Goal: Information Seeking & Learning: Learn about a topic

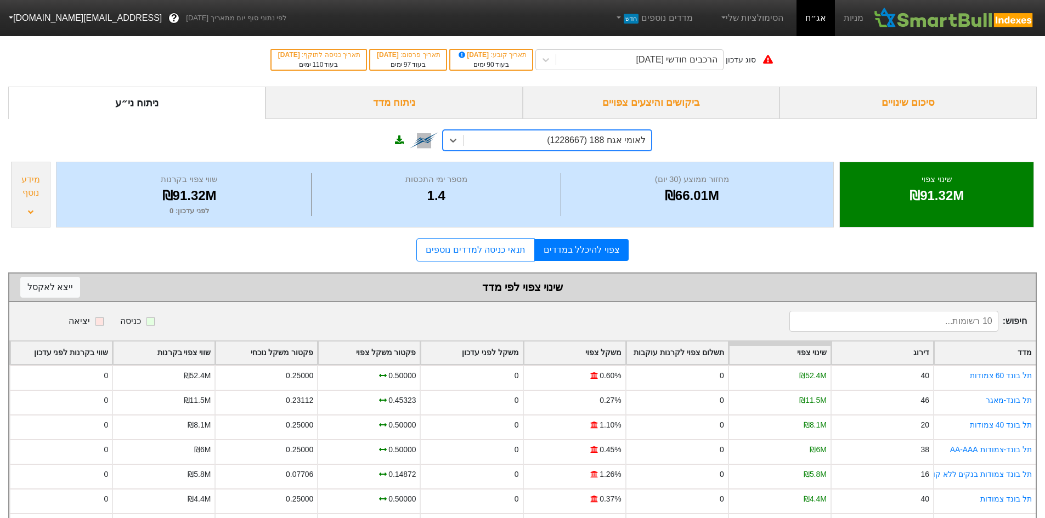
click at [632, 141] on div "לאומי אגח 188 (1228667)" at bounding box center [596, 140] width 99 height 13
type input "[PERSON_NAME]"
click at [629, 162] on div "אמריקן אק אגח א (1225887)" at bounding box center [547, 164] width 209 height 22
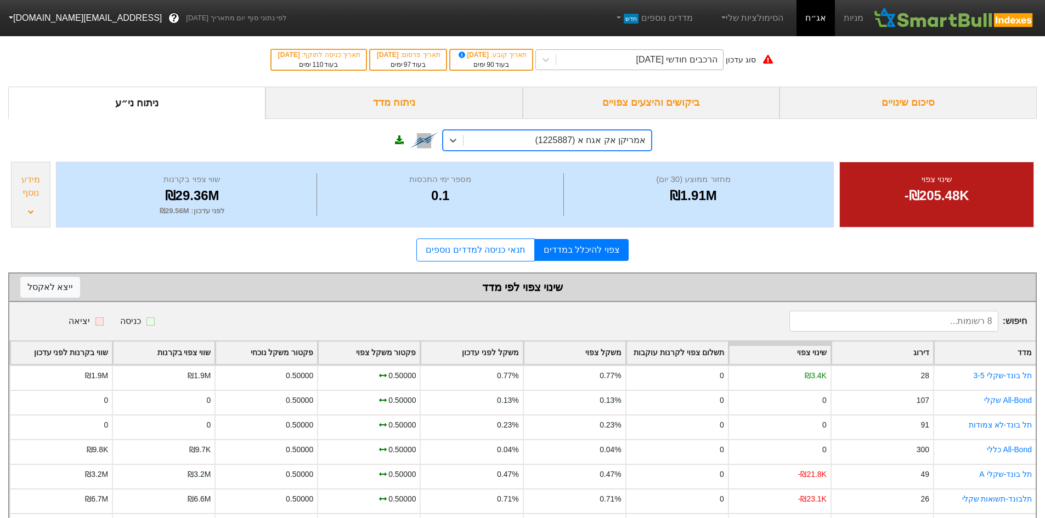
click at [683, 63] on div "הרכבים חודשי [DATE]" at bounding box center [676, 59] width 81 height 13
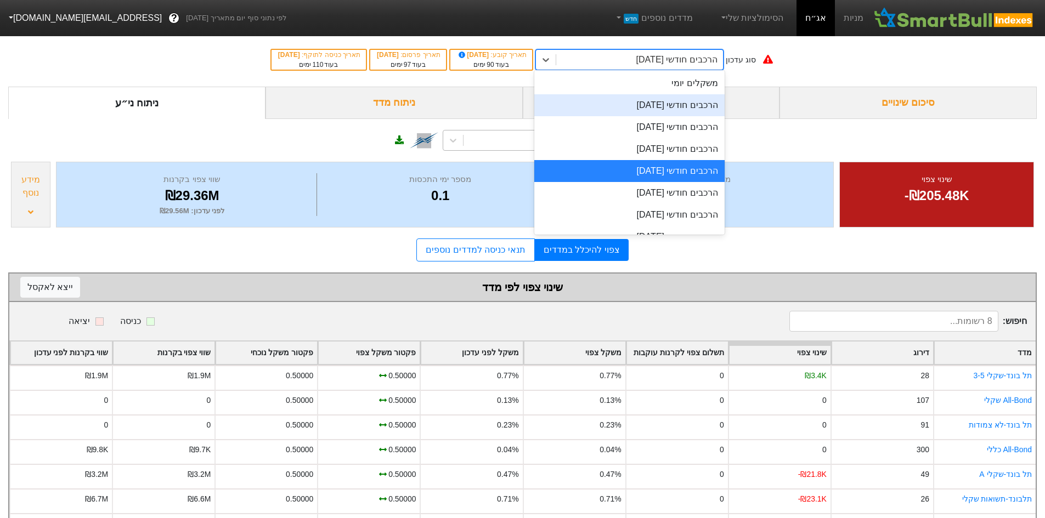
click at [694, 110] on div "הרכבים חודשי [DATE]" at bounding box center [629, 105] width 190 height 22
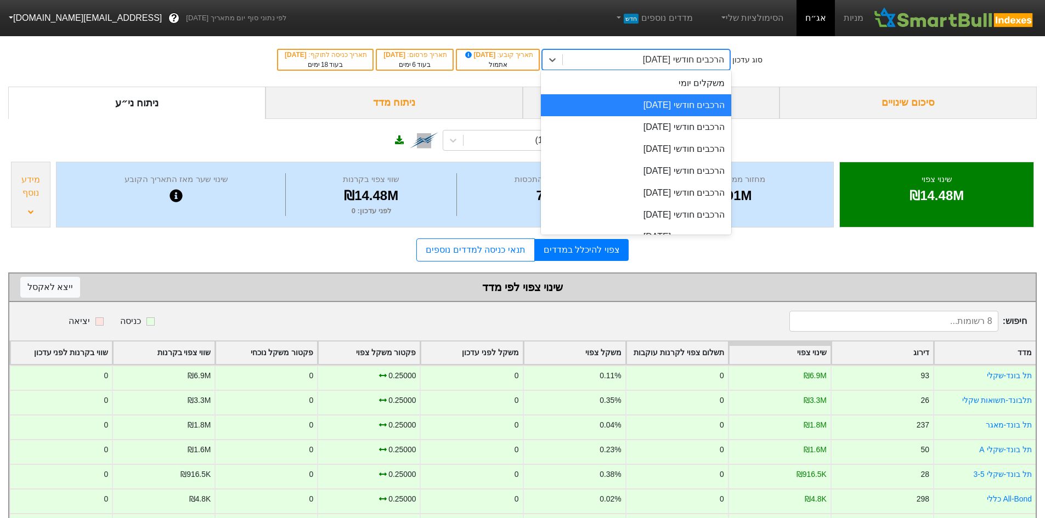
click at [674, 59] on div "הרכבים חודשי [DATE]" at bounding box center [683, 59] width 81 height 13
click at [682, 132] on div "הרכבים חודשי [DATE]" at bounding box center [636, 127] width 190 height 22
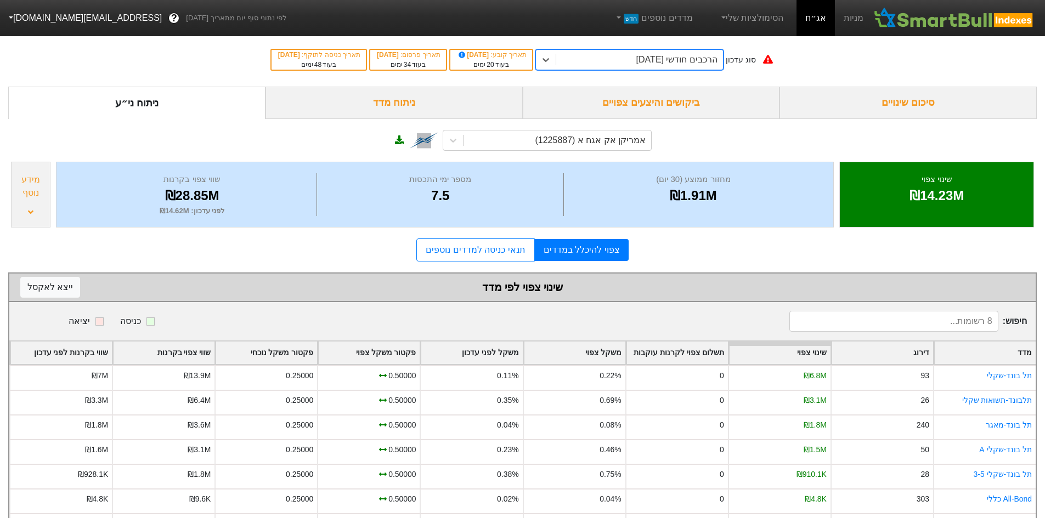
click at [660, 63] on div "הרכבים חודשי [DATE]" at bounding box center [676, 59] width 81 height 13
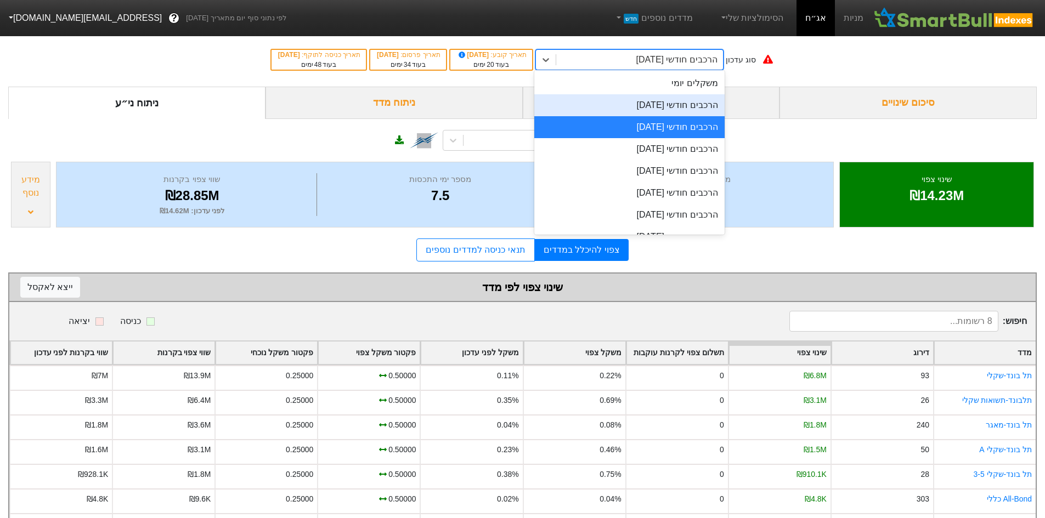
click at [668, 112] on div "הרכבים חודשי [DATE]" at bounding box center [629, 105] width 190 height 22
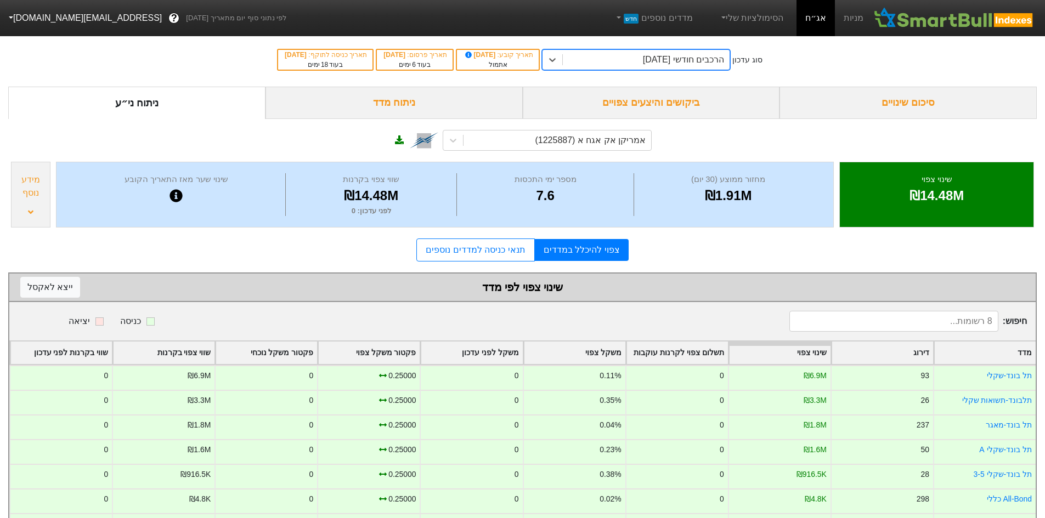
scroll to position [65, 0]
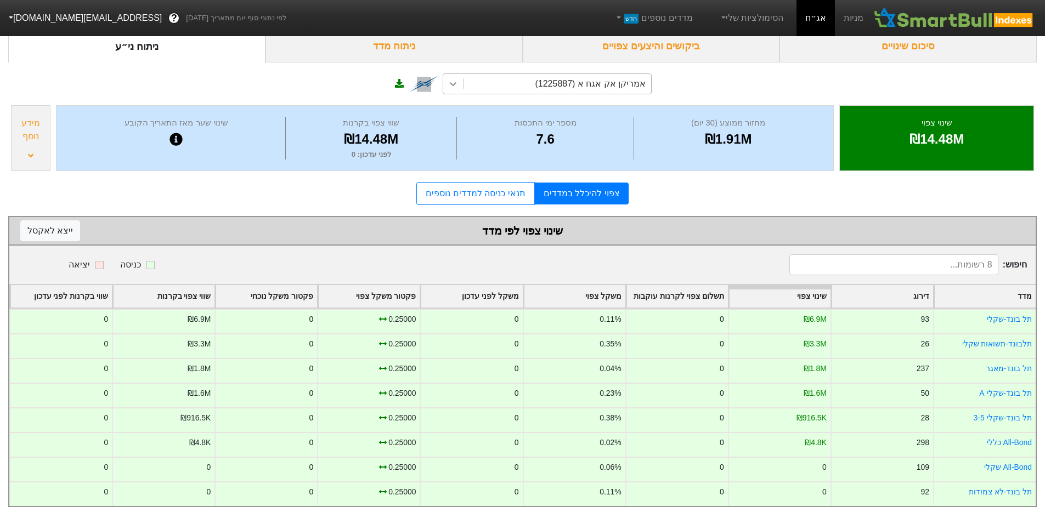
click at [455, 78] on icon at bounding box center [453, 83] width 11 height 11
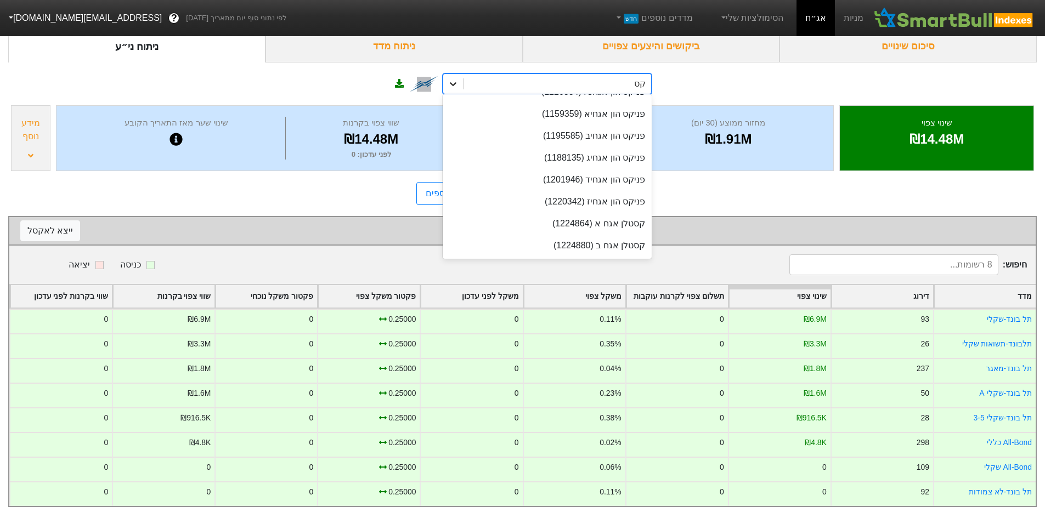
scroll to position [454, 0]
type input "קסט"
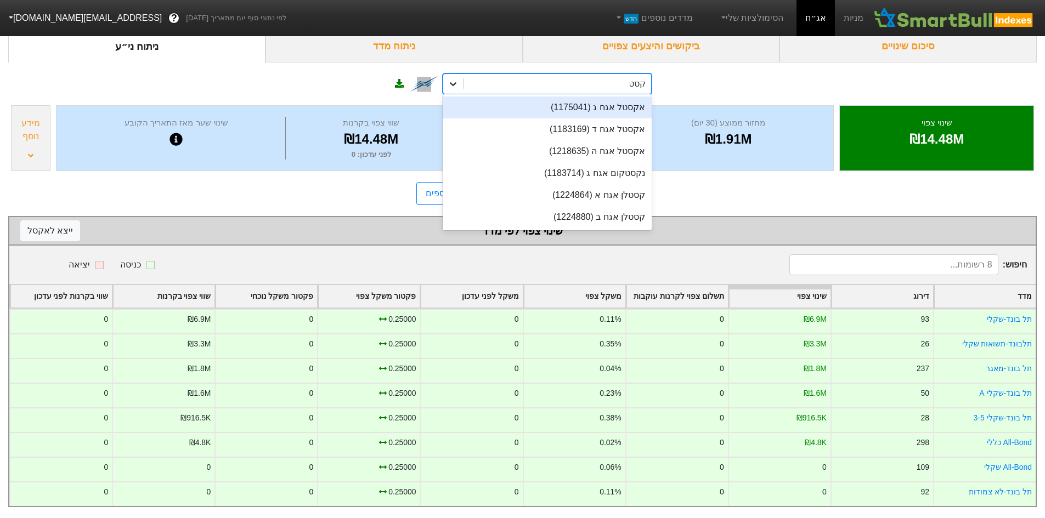
scroll to position [0, 0]
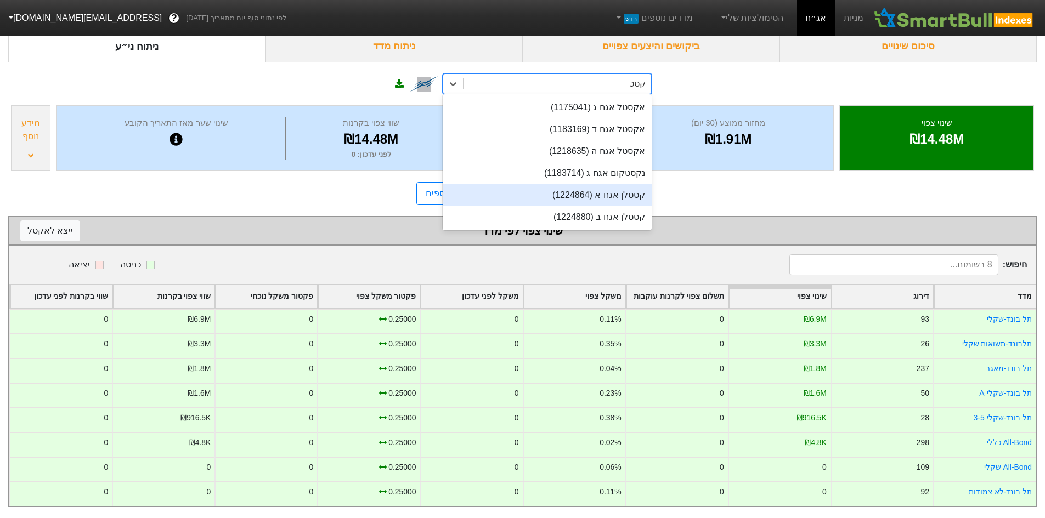
click at [606, 184] on div "קסטלן אגח א (1224864)" at bounding box center [547, 195] width 209 height 22
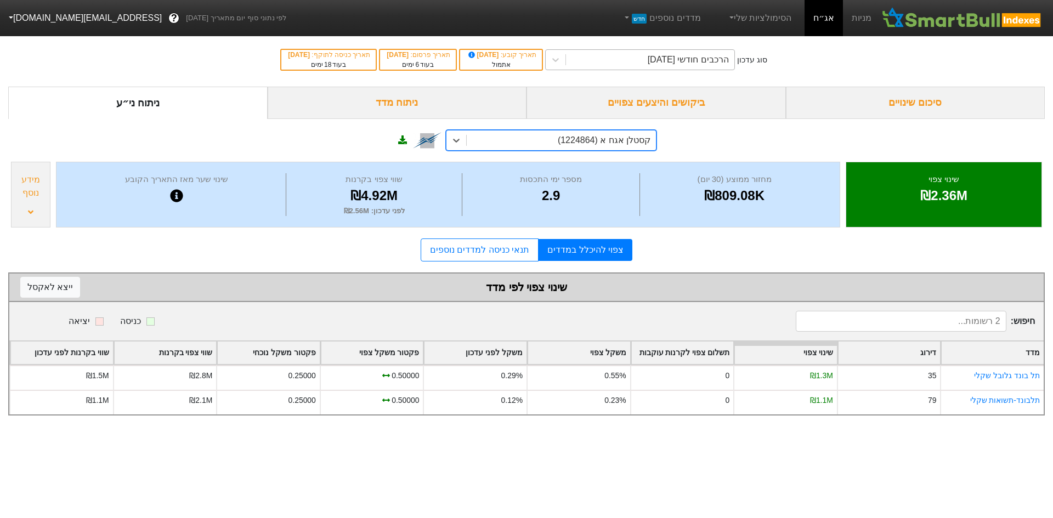
click at [683, 62] on div "הרכבים חודשי [DATE]" at bounding box center [688, 59] width 81 height 13
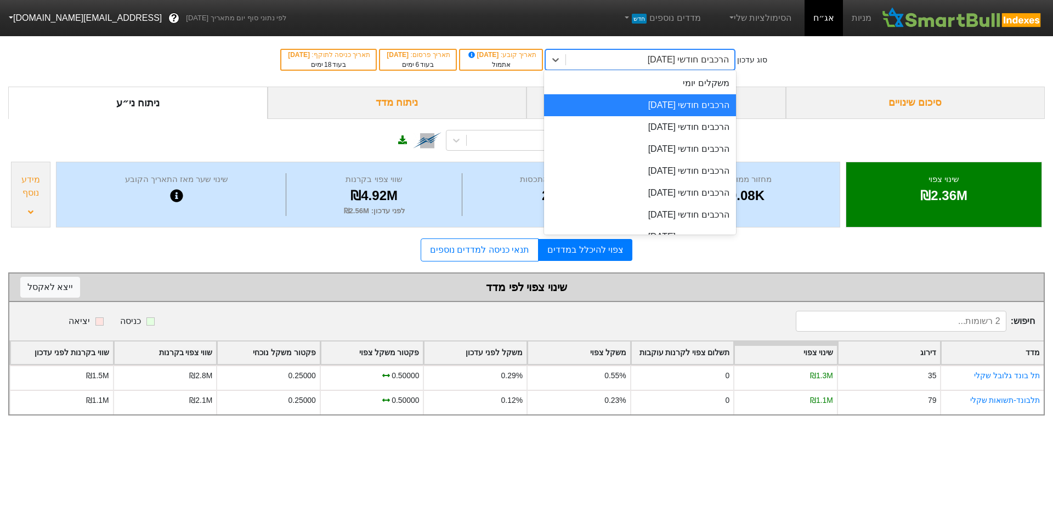
click at [358, 427] on html "מניות אג״ח הסימולציות שלי מדדים נוספים חדש לפי נתוני סוף יום מתאריך [DATE] ? [E…" at bounding box center [526, 213] width 1053 height 427
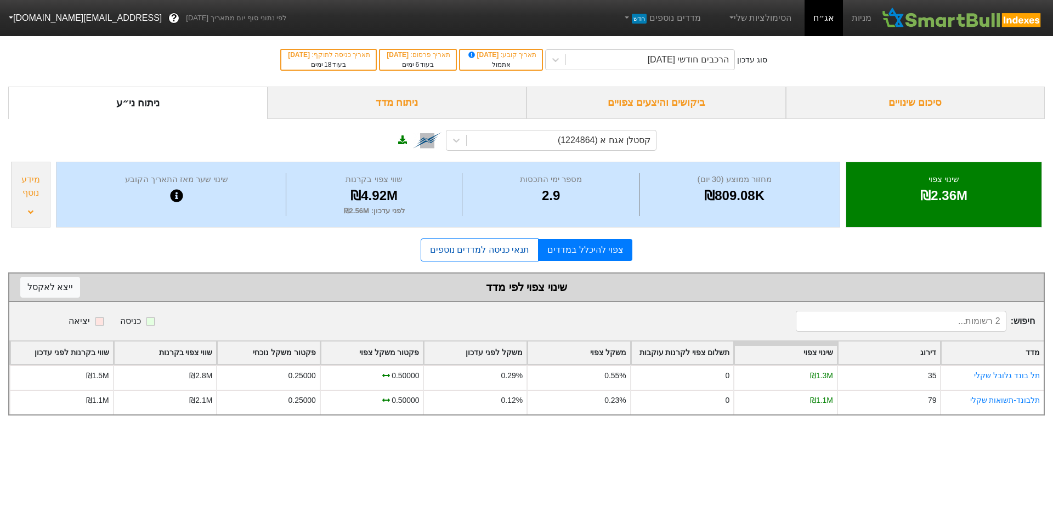
click at [456, 250] on link "תנאי כניסה למדדים נוספים" at bounding box center [480, 250] width 118 height 23
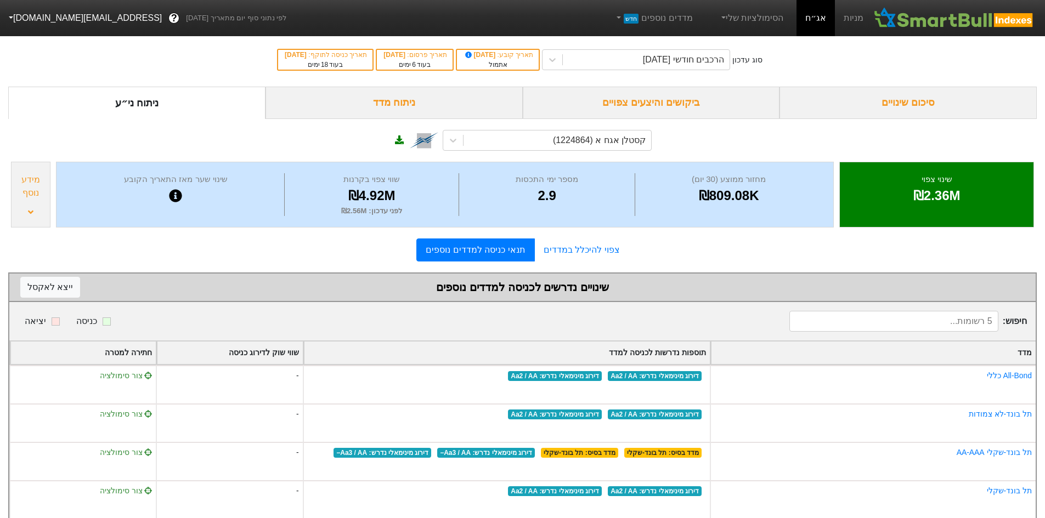
click at [809, 65] on div "סוג עדכון הרכבים חודשי [DATE] תאריך קובע : [DATE] אתמול תאריך פרסום : [DATE] בע…" at bounding box center [522, 60] width 1045 height 54
drag, startPoint x: 436, startPoint y: 106, endPoint x: 440, endPoint y: 101, distance: 6.7
click at [436, 106] on div "ניתוח מדד" at bounding box center [393, 103] width 257 height 32
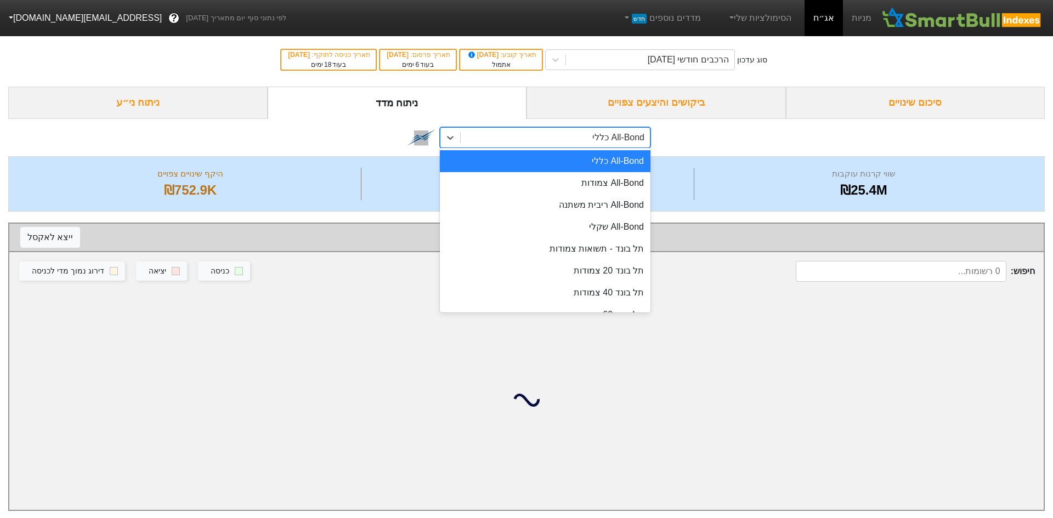
click at [532, 143] on div "All-Bond כללי" at bounding box center [555, 138] width 189 height 20
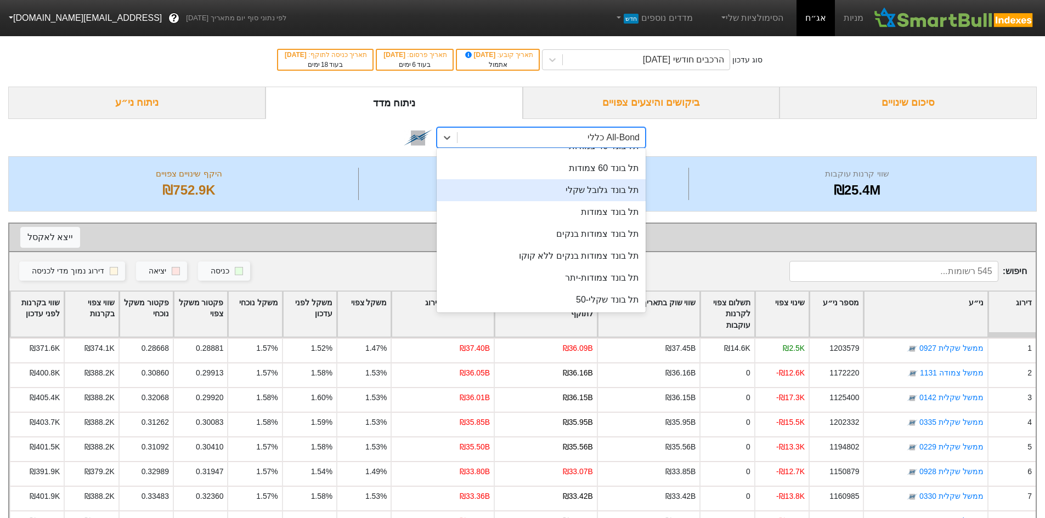
scroll to position [219, 0]
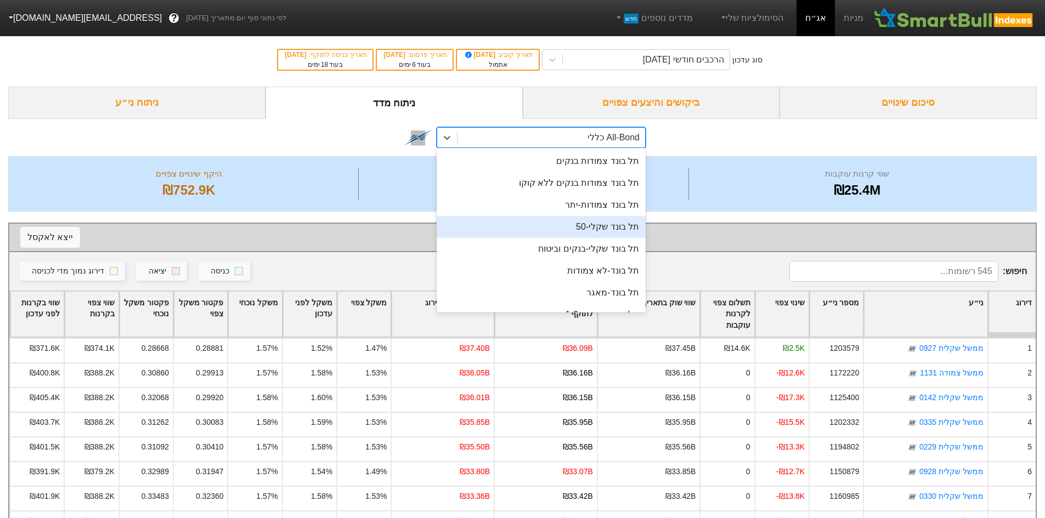
drag, startPoint x: 614, startPoint y: 224, endPoint x: 617, endPoint y: 196, distance: 27.6
click at [614, 224] on div "תל בונד שקלי-50" at bounding box center [541, 227] width 209 height 22
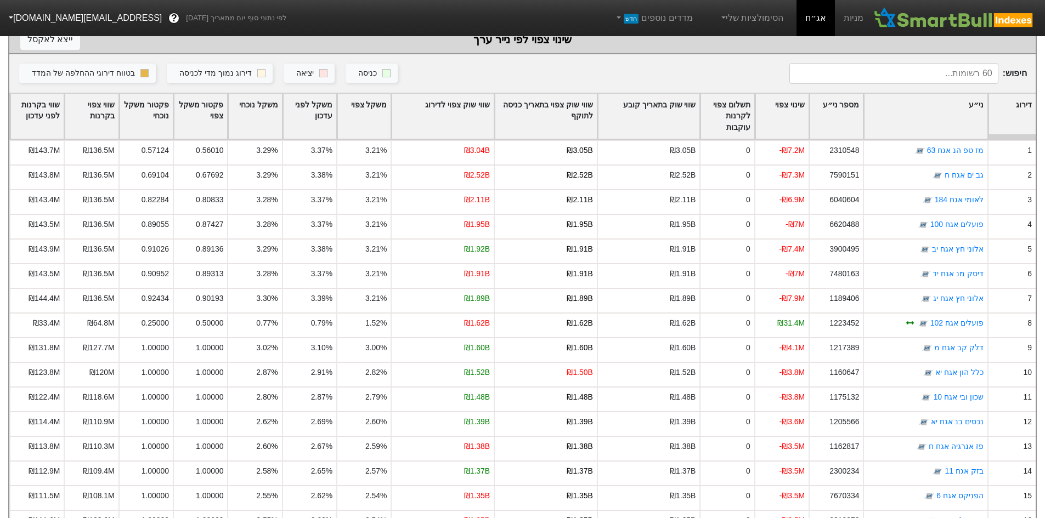
scroll to position [219, 0]
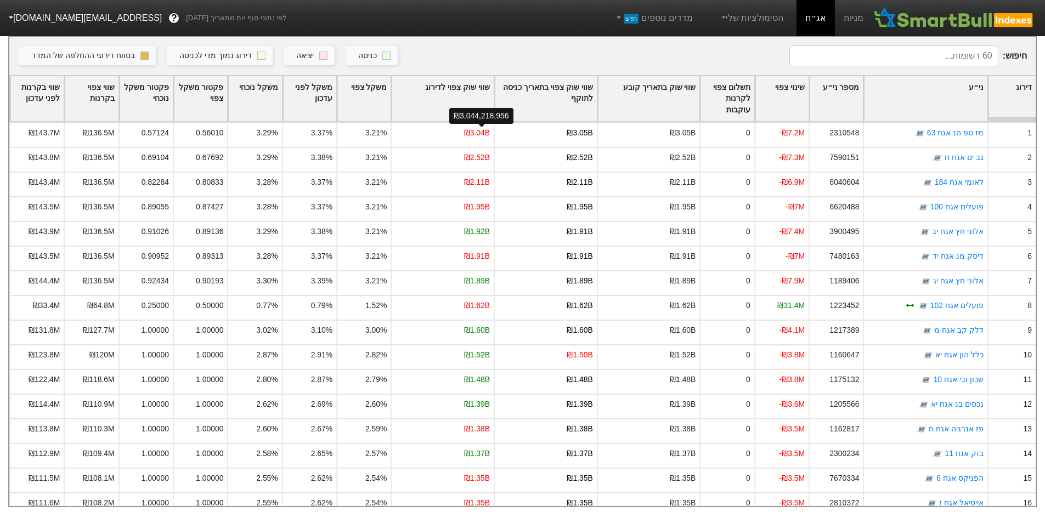
click at [483, 108] on div "₪3,044,218,956" at bounding box center [481, 116] width 64 height 16
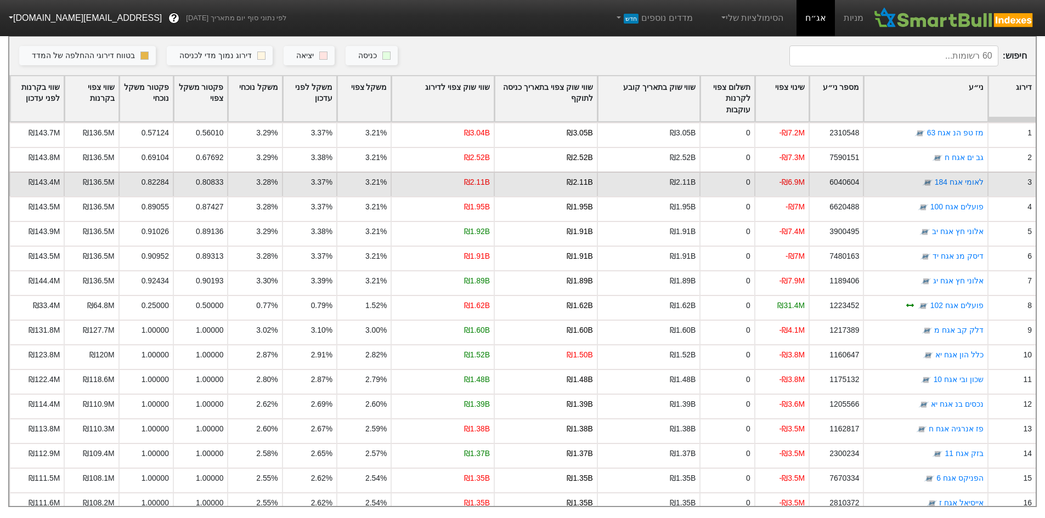
scroll to position [0, 0]
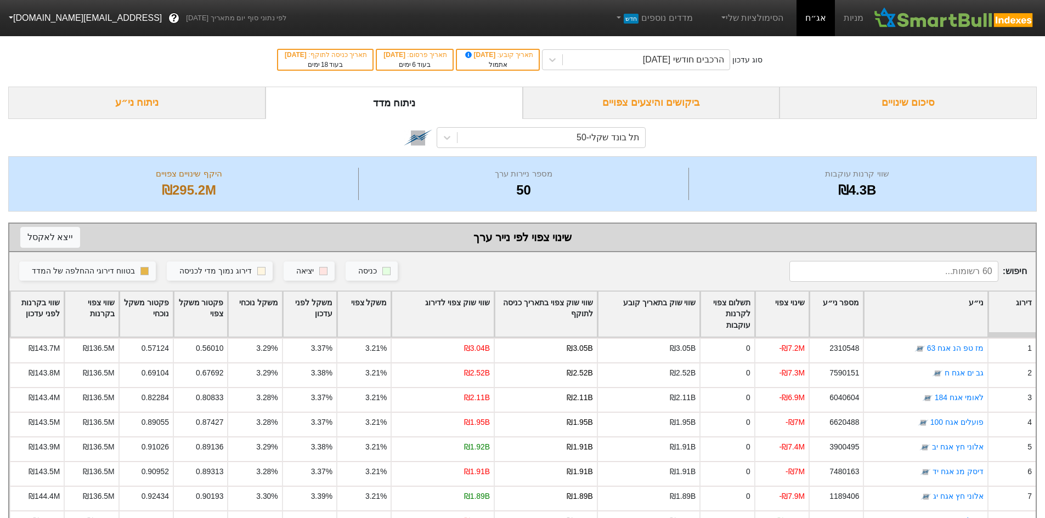
click at [957, 272] on input at bounding box center [893, 271] width 209 height 21
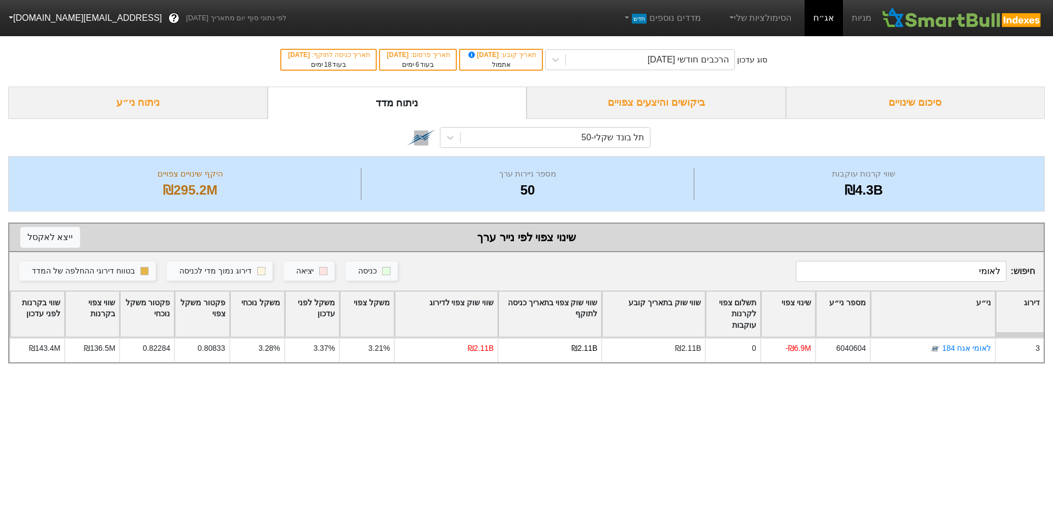
click at [490, 316] on div "שווי שוק צפוי לדירוג" at bounding box center [446, 315] width 103 height 46
click at [937, 273] on input "לאומי" at bounding box center [901, 271] width 211 height 21
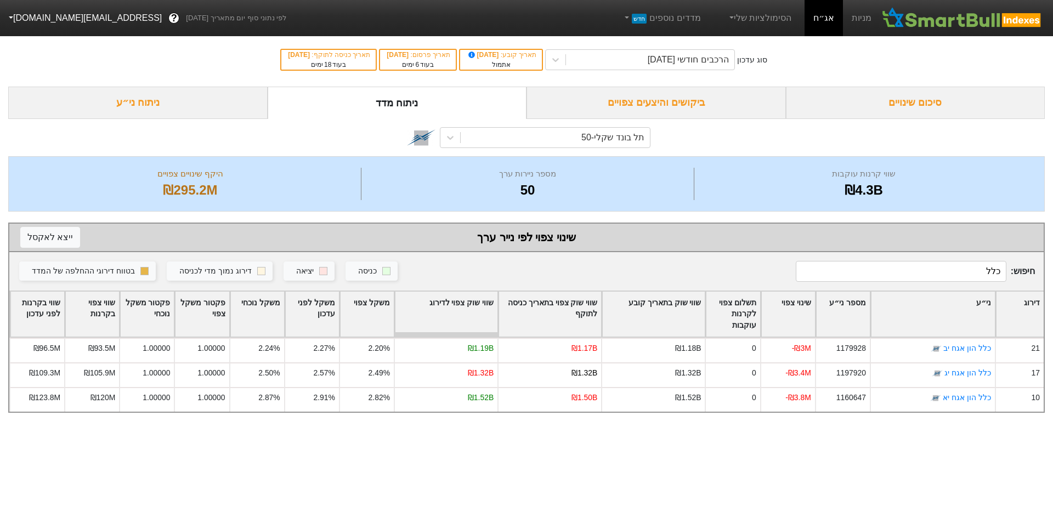
click at [960, 276] on input "כלל" at bounding box center [901, 271] width 211 height 21
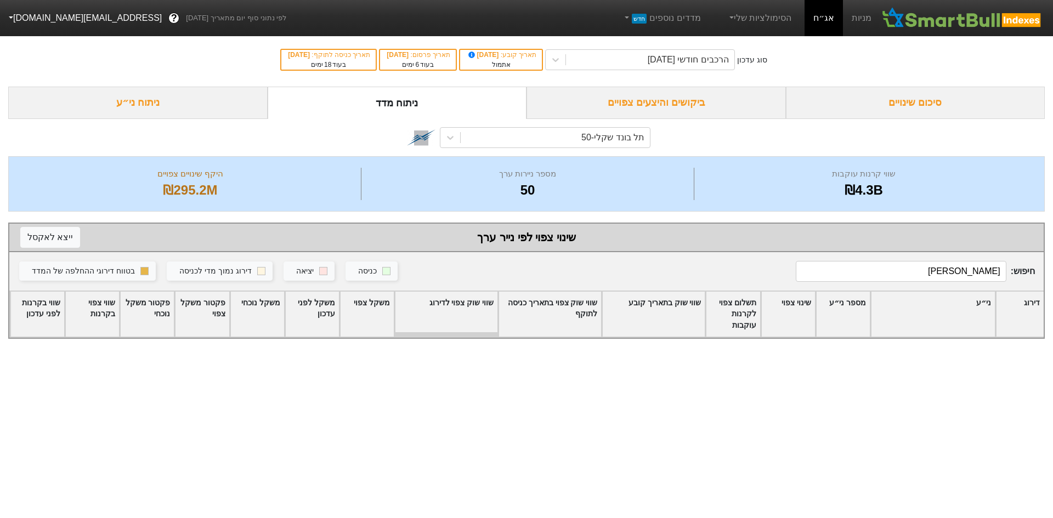
type input "[PERSON_NAME]"
click at [960, 276] on input "[PERSON_NAME]" at bounding box center [901, 271] width 211 height 21
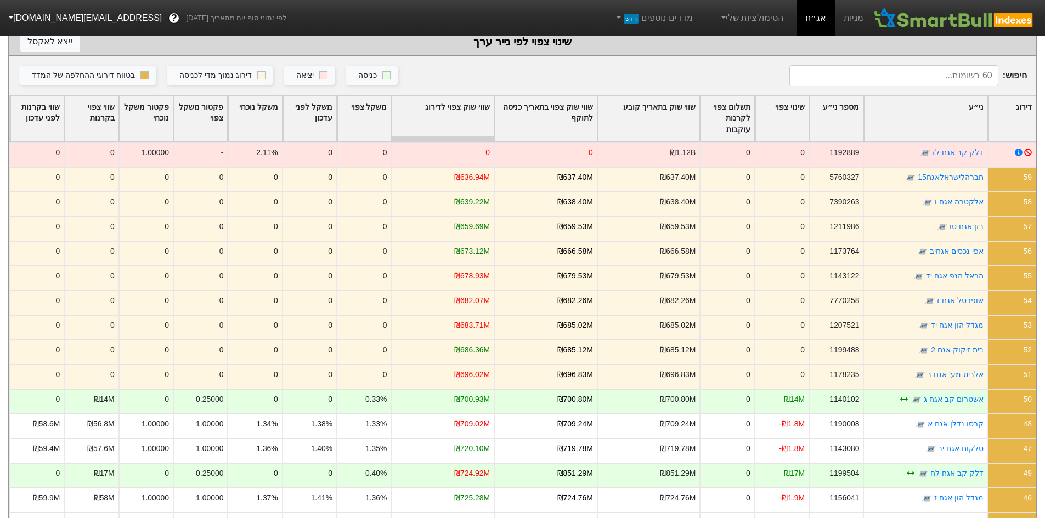
scroll to position [224, 0]
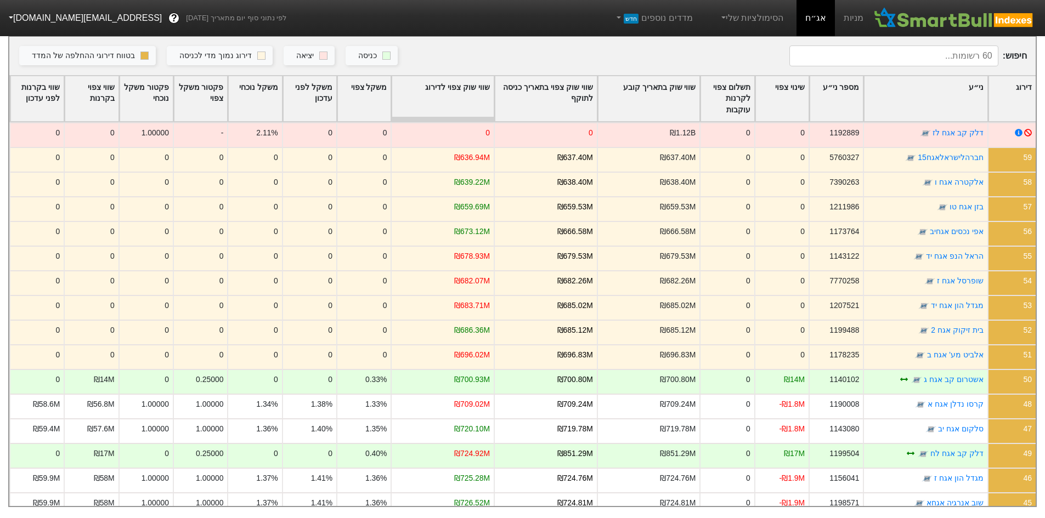
click at [459, 104] on div "שווי שוק צפוי לדירוג" at bounding box center [443, 99] width 102 height 46
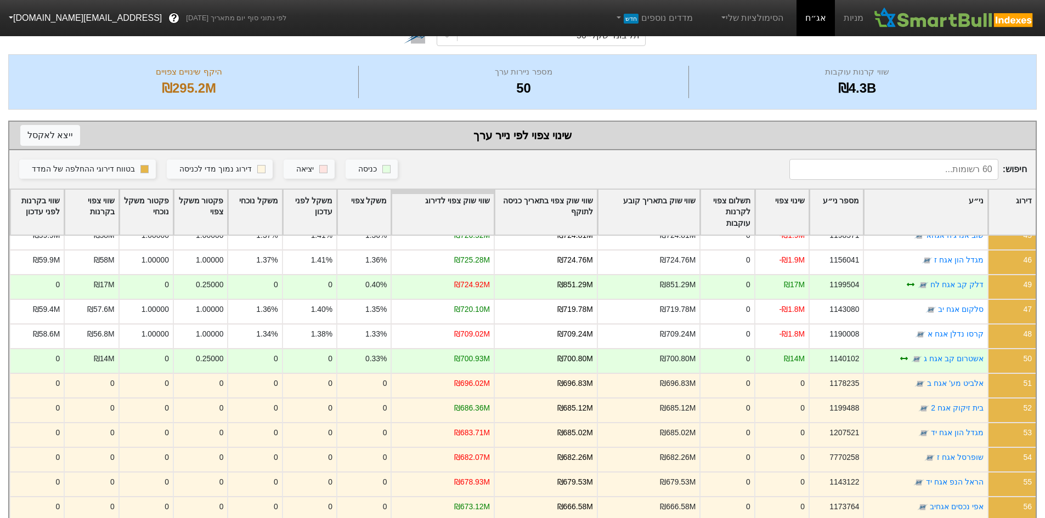
scroll to position [0, 0]
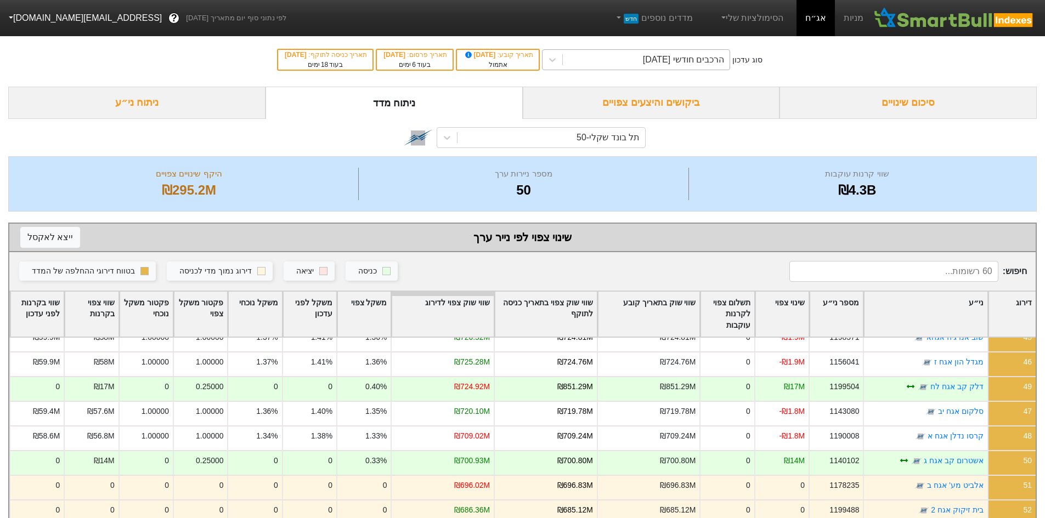
click at [709, 50] on div "הרכבים חודשי [DATE]" at bounding box center [646, 60] width 167 height 20
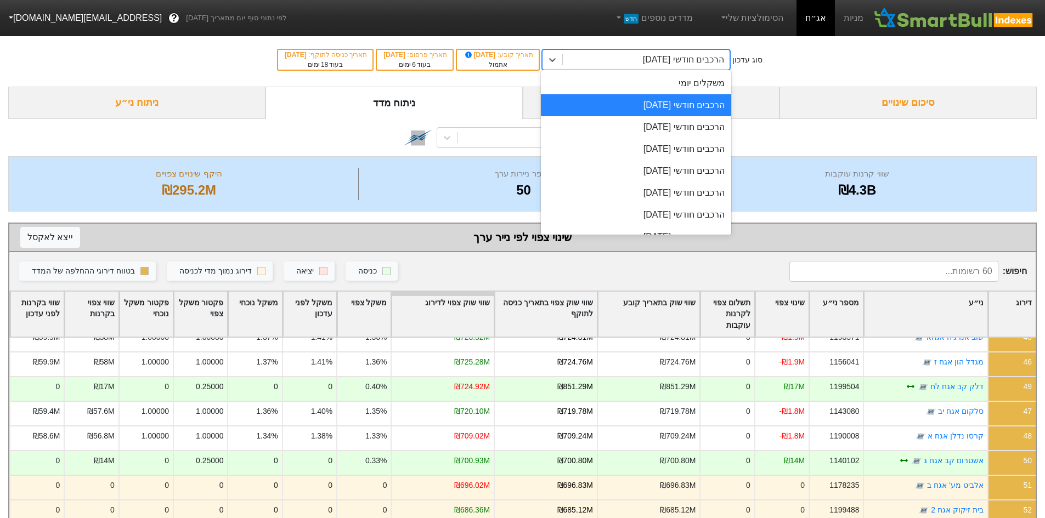
click at [895, 52] on div "סוג עדכון option הרכבים חודשי [DATE], selected. option הרכבים חודשי [DATE] focu…" at bounding box center [522, 60] width 1045 height 54
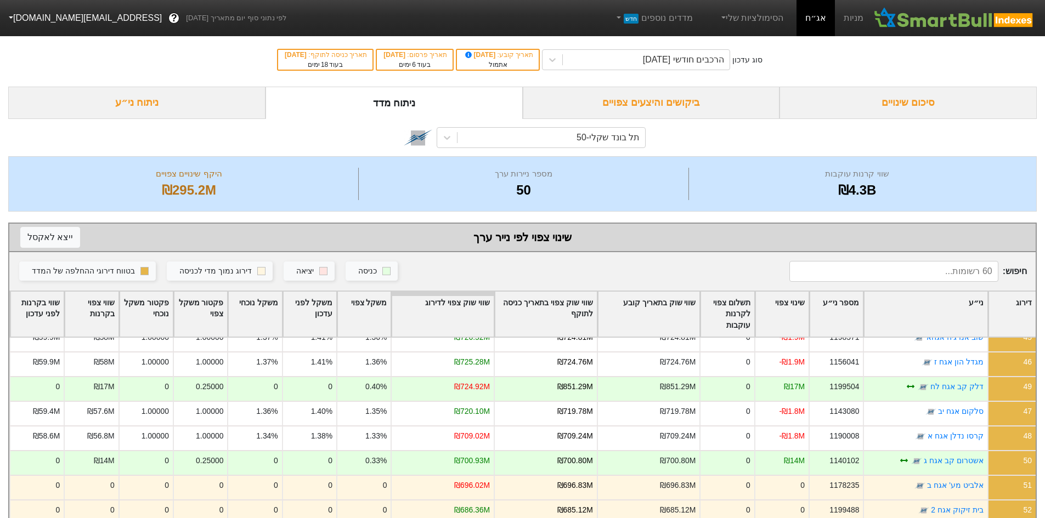
click at [738, 107] on div "ביקושים והיצעים צפויים" at bounding box center [651, 103] width 257 height 32
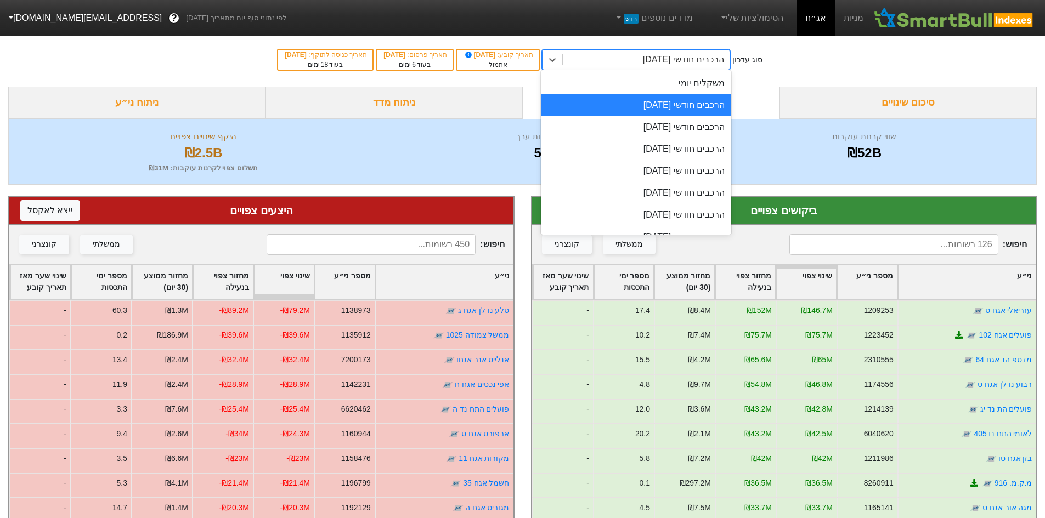
click at [722, 55] on div "הרכבים חודשי [DATE]" at bounding box center [683, 59] width 81 height 13
click at [717, 78] on div "משקלים יומי" at bounding box center [636, 83] width 190 height 22
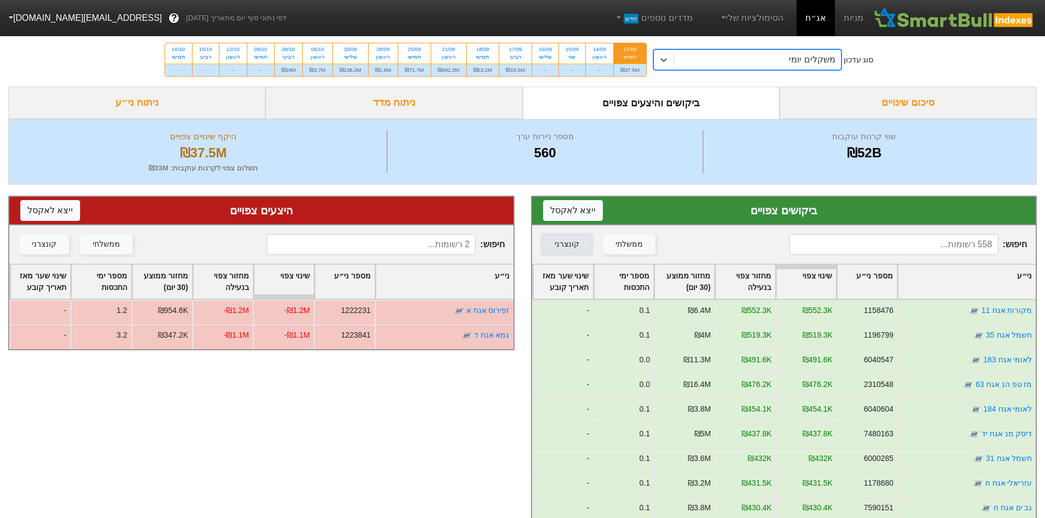
drag, startPoint x: 553, startPoint y: 248, endPoint x: 425, endPoint y: 230, distance: 130.2
click at [553, 247] on button "קונצרני" at bounding box center [567, 245] width 50 height 20
click at [45, 241] on div "קונצרני" at bounding box center [44, 245] width 25 height 12
